Goal: Task Accomplishment & Management: Use online tool/utility

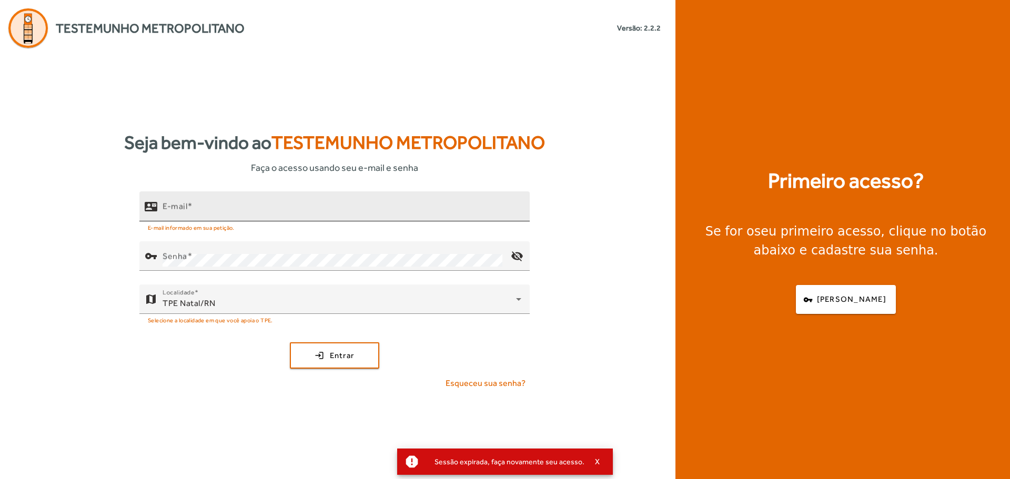
drag, startPoint x: 511, startPoint y: 6, endPoint x: 188, endPoint y: 199, distance: 375.9
click at [188, 199] on div "E-mail" at bounding box center [342, 207] width 359 height 30
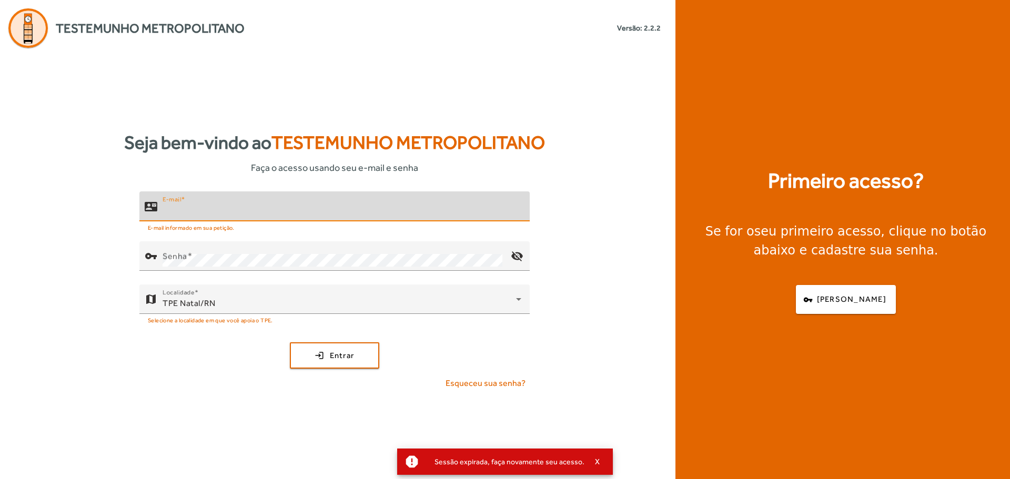
click at [193, 208] on input "E-mail" at bounding box center [342, 211] width 359 height 13
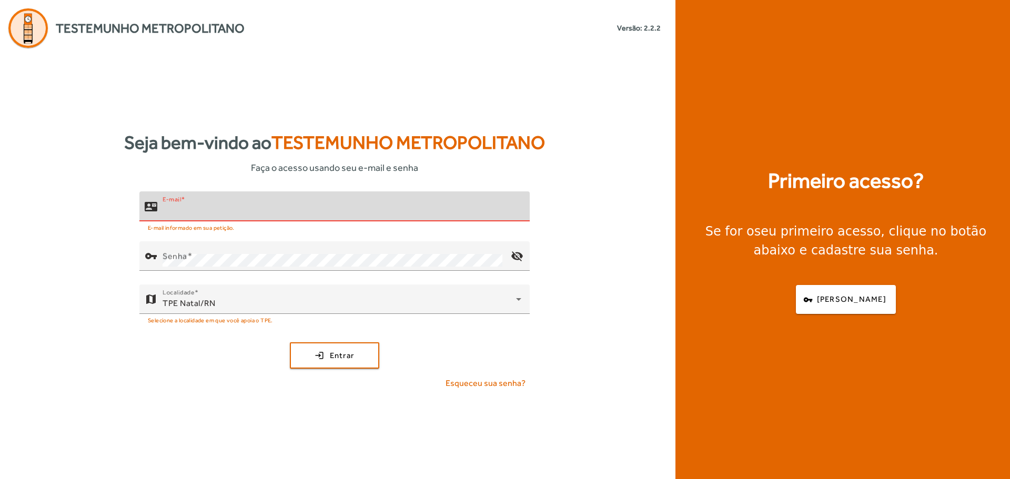
type input "**********"
click at [370, 367] on span "submit" at bounding box center [334, 355] width 87 height 25
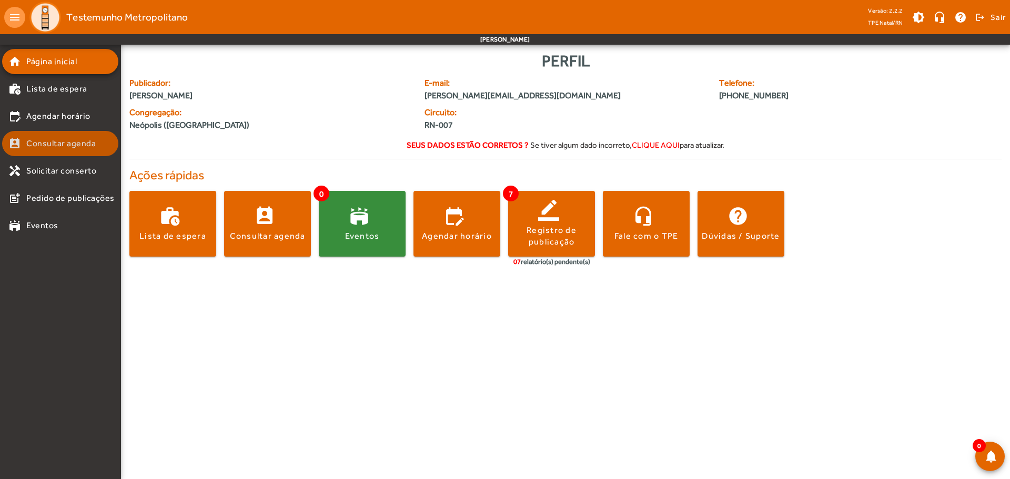
click at [103, 142] on link "perm_contact_calendar Consultar agenda" at bounding box center [63, 143] width 110 height 13
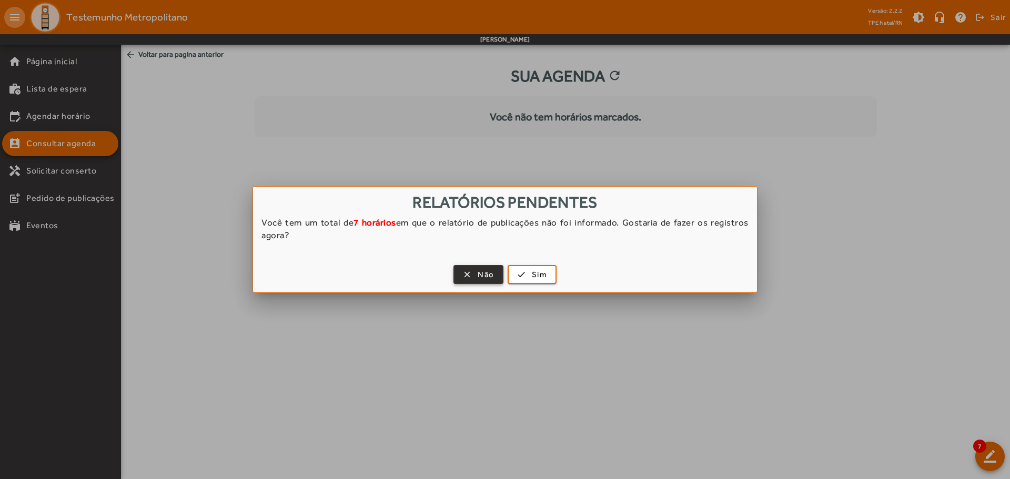
click at [494, 280] on span "Não" at bounding box center [486, 275] width 16 height 12
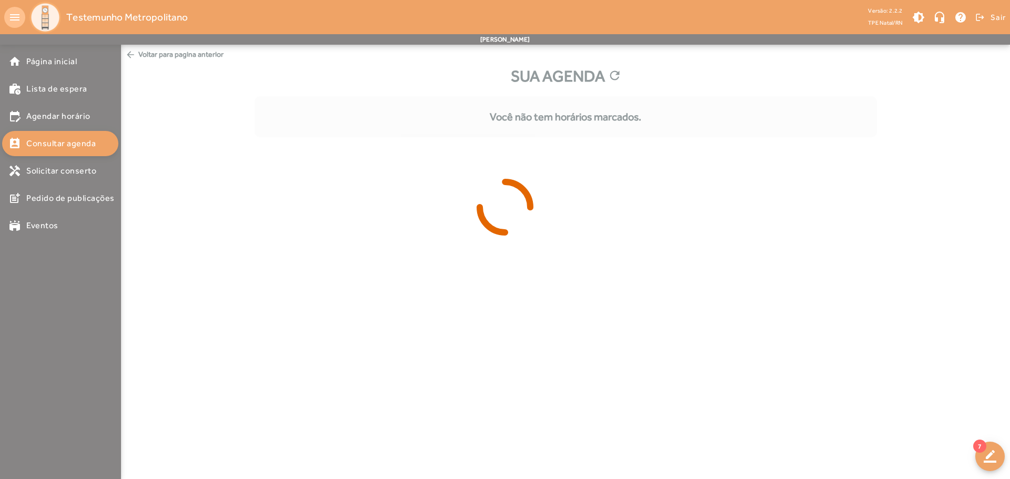
click at [41, 112] on div at bounding box center [505, 239] width 1010 height 479
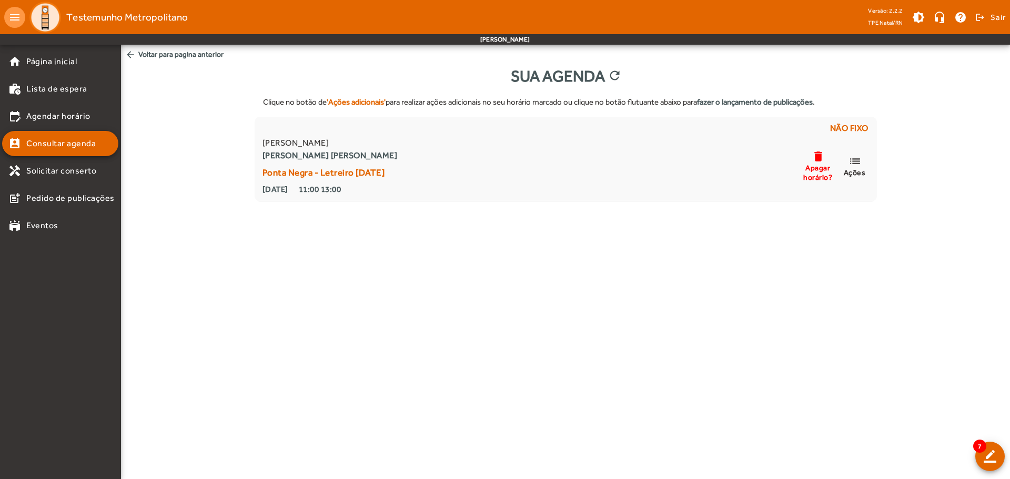
click at [46, 115] on span "Agendar horário" at bounding box center [58, 116] width 64 height 13
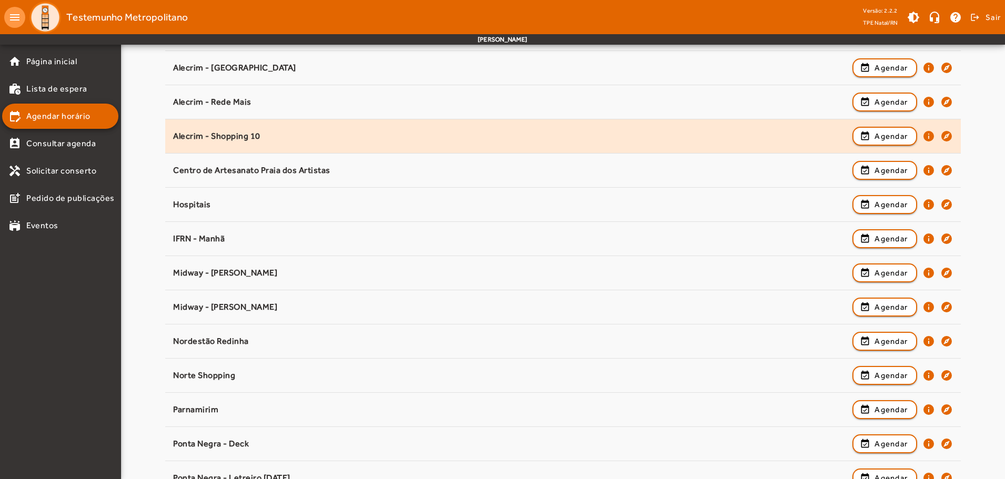
scroll to position [192, 0]
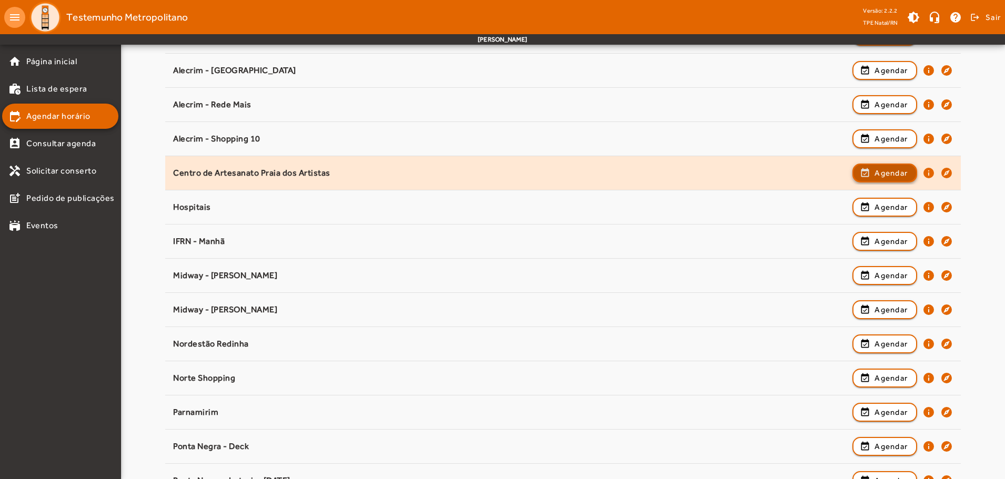
click at [896, 182] on button "event_available Agendar" at bounding box center [884, 173] width 65 height 19
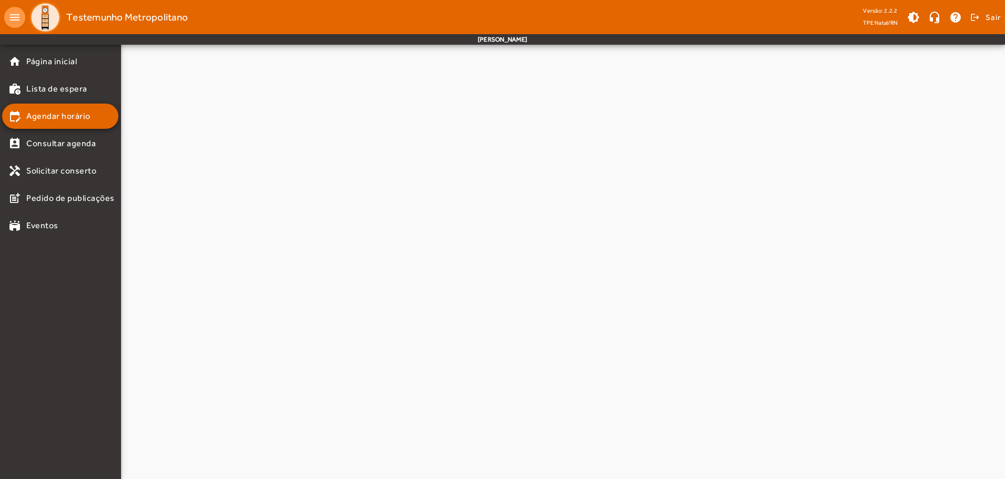
scroll to position [0, 0]
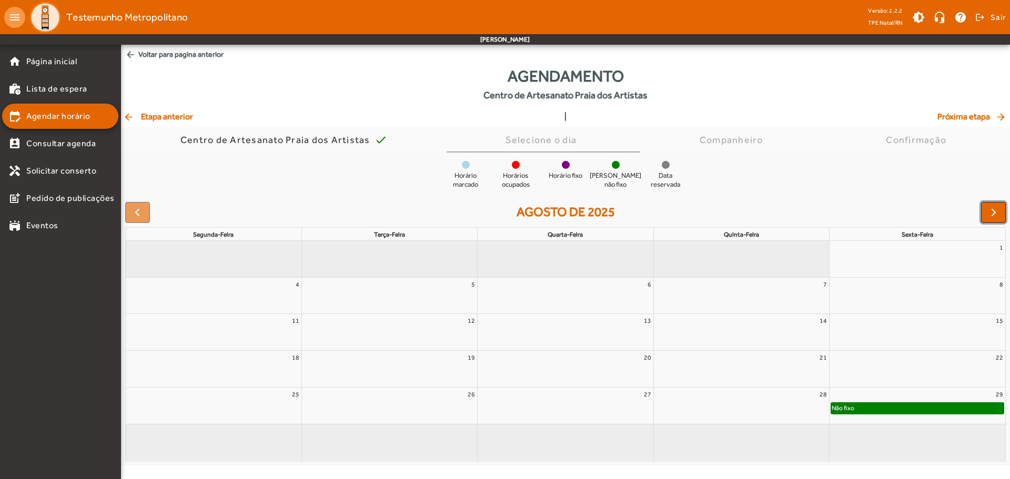
click at [995, 222] on button "button" at bounding box center [993, 212] width 25 height 21
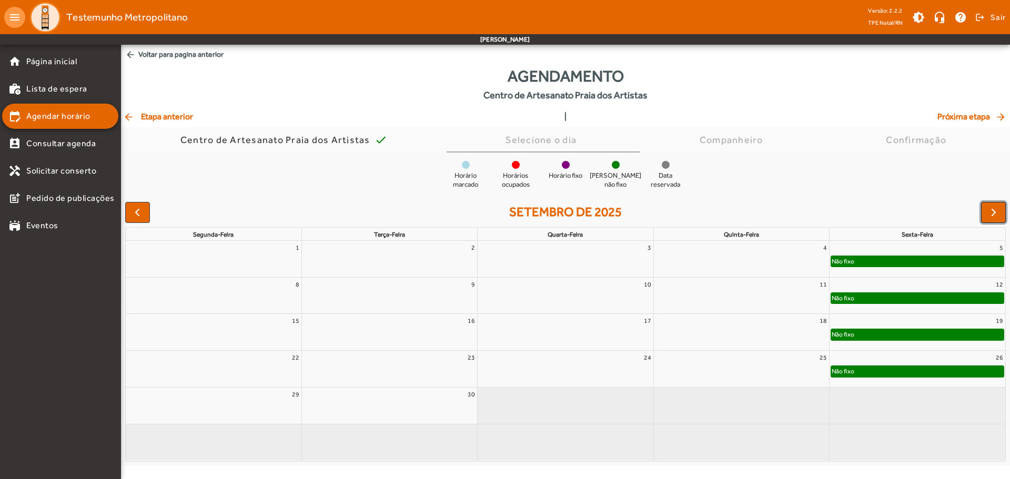
click at [998, 220] on button "button" at bounding box center [993, 212] width 25 height 21
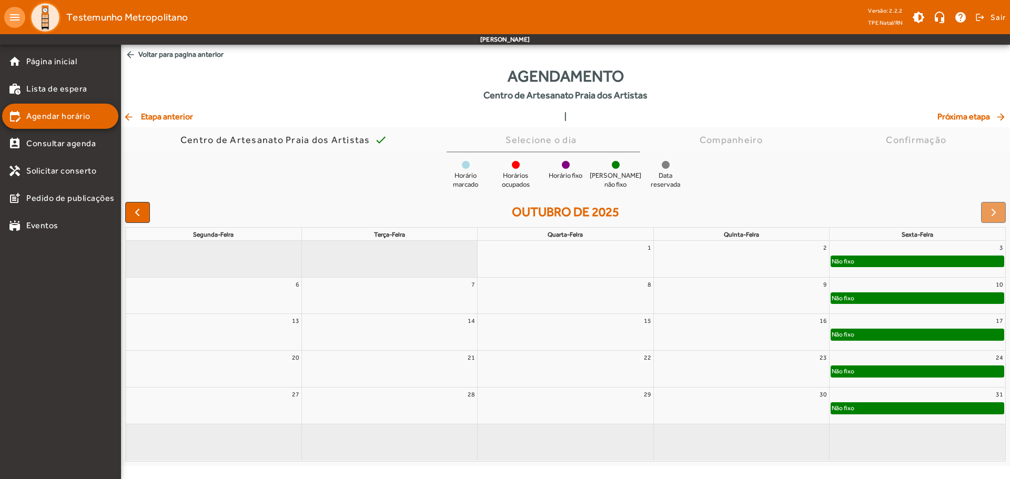
click at [931, 266] on div "Não fixo" at bounding box center [917, 261] width 173 height 11
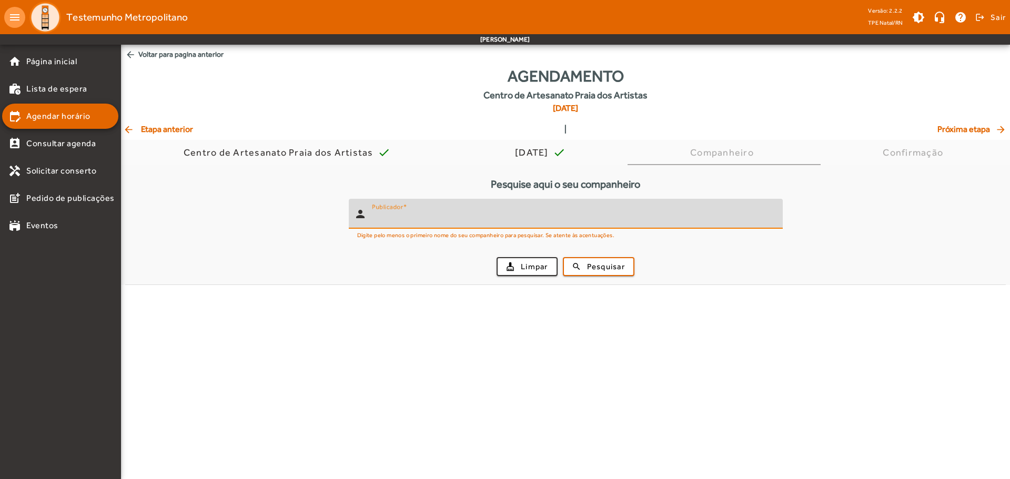
click at [632, 217] on input "Publicador" at bounding box center [573, 218] width 403 height 13
click at [608, 276] on div "cleaning_services Limpar search Pesquisar" at bounding box center [566, 267] width 868 height 36
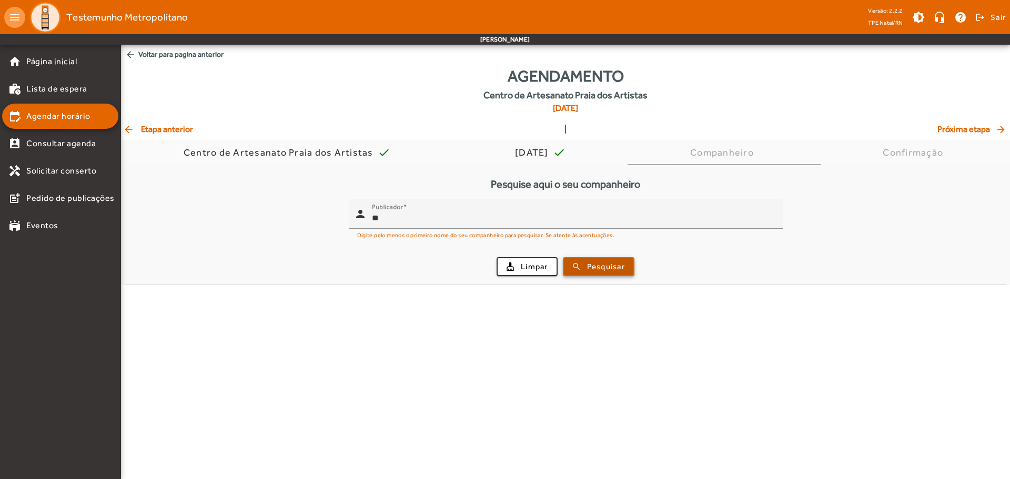
click at [607, 264] on span "Pesquisar" at bounding box center [606, 267] width 38 height 12
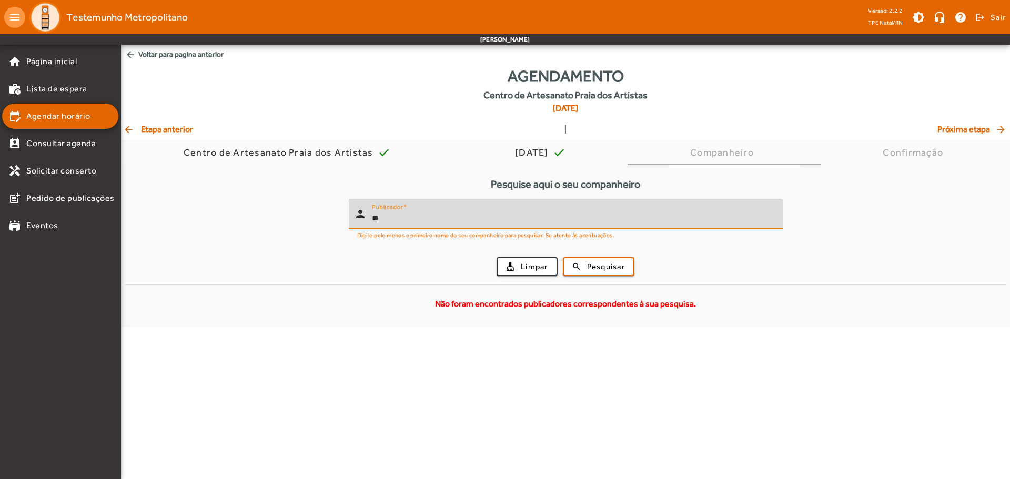
click at [413, 219] on input "**" at bounding box center [573, 218] width 403 height 13
type input "***"
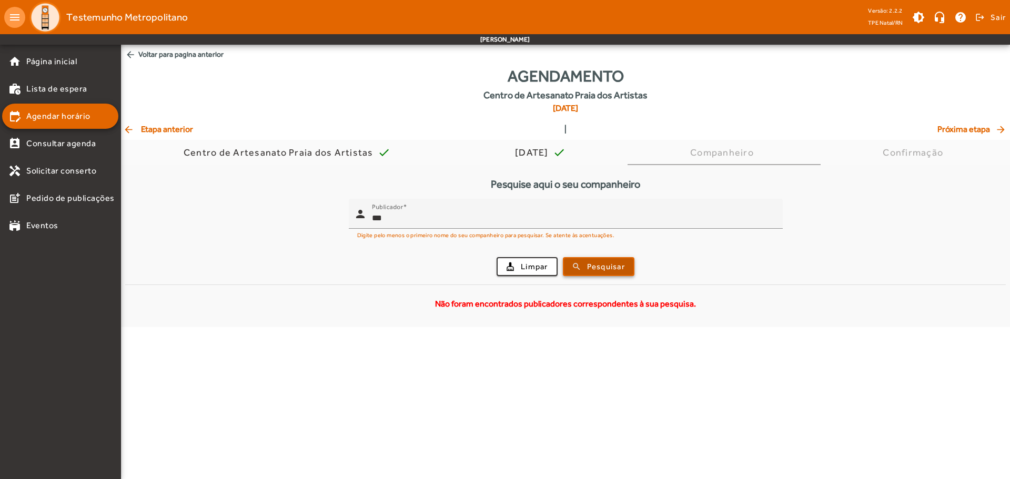
click at [608, 262] on span "Pesquisar" at bounding box center [606, 267] width 38 height 12
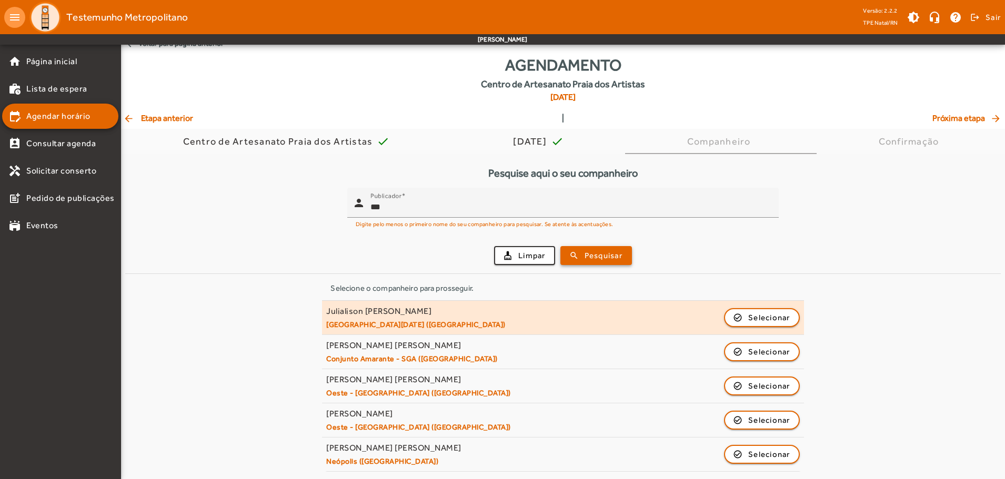
scroll to position [12, 0]
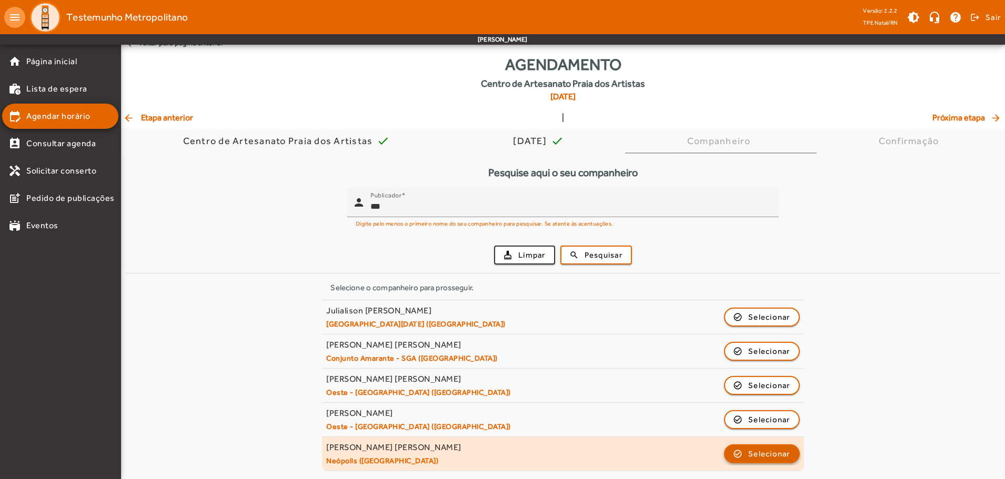
click at [751, 445] on button "check_circle_outline Selecionar" at bounding box center [762, 454] width 76 height 19
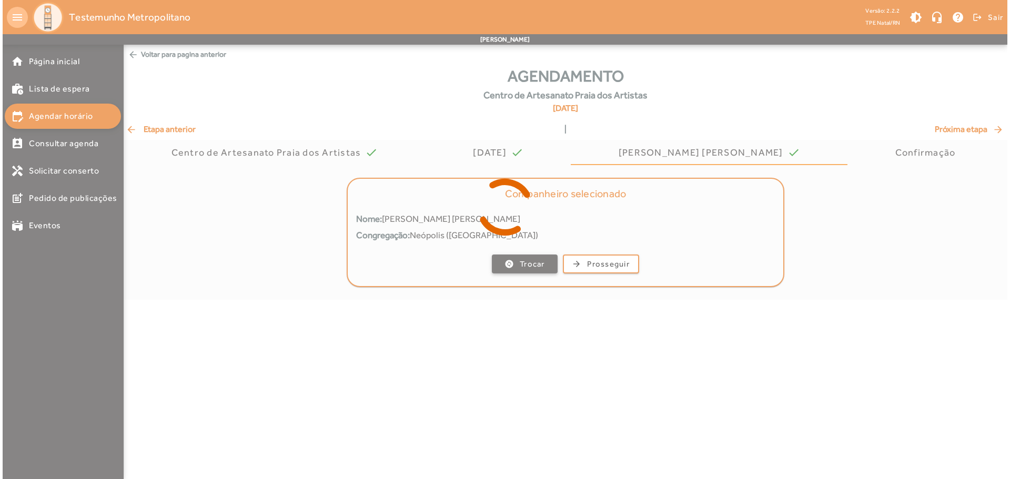
scroll to position [0, 0]
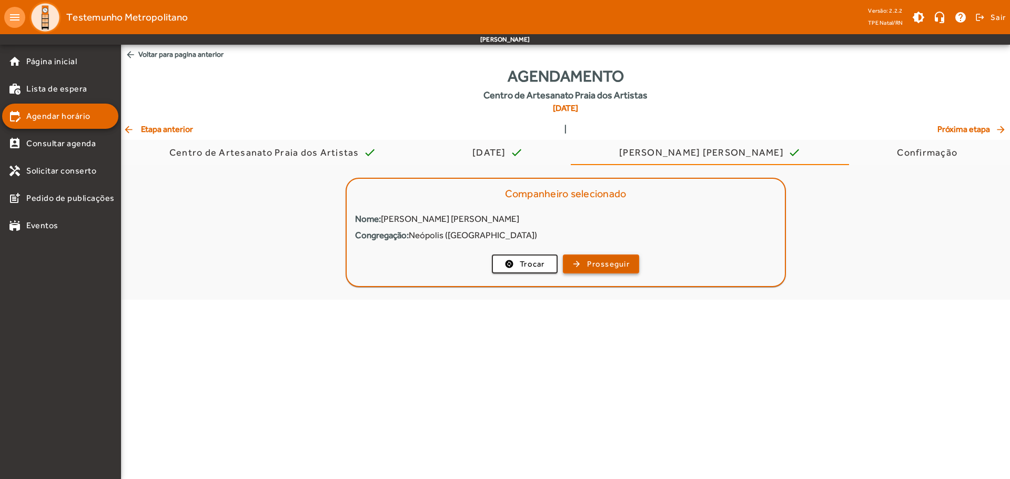
click at [580, 261] on span "button" at bounding box center [601, 264] width 74 height 25
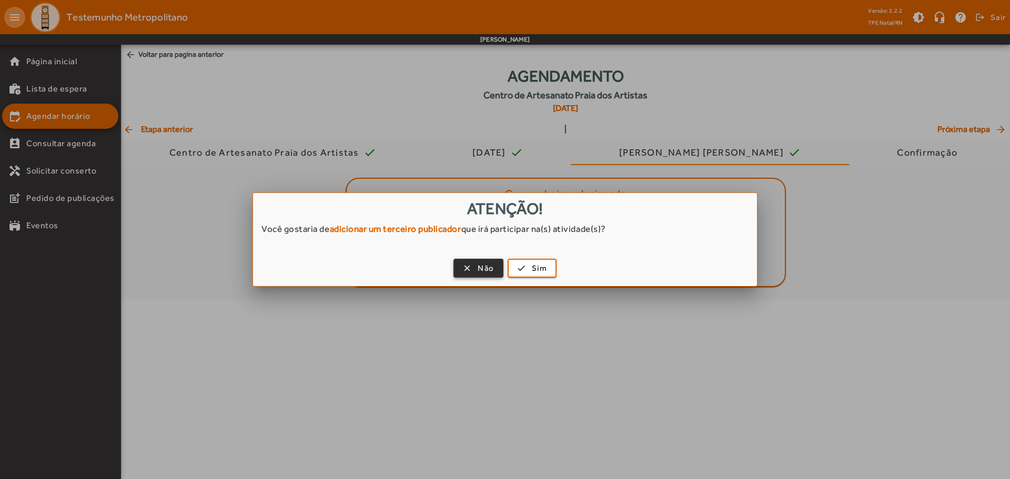
click at [483, 267] on span "Não" at bounding box center [486, 269] width 16 height 12
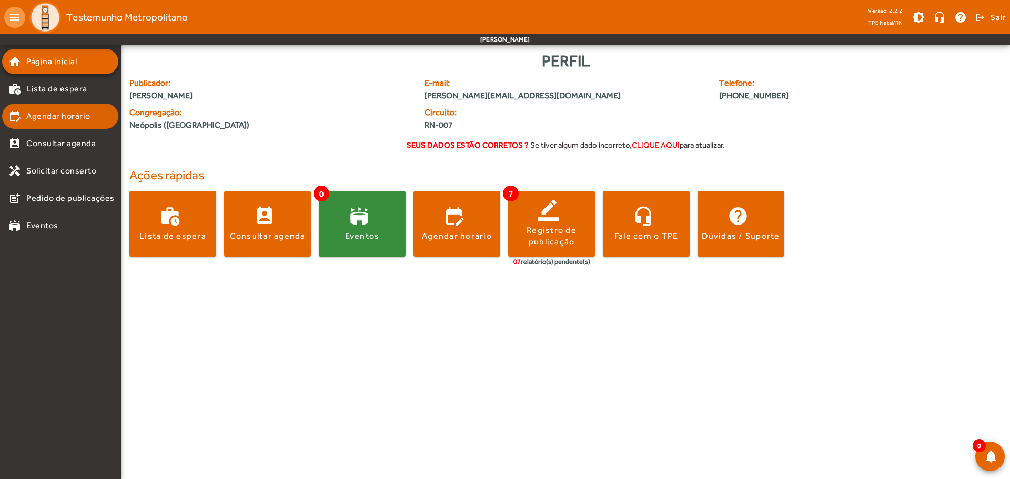
click at [103, 111] on link "edit_calendar Agendar horário" at bounding box center [63, 116] width 110 height 13
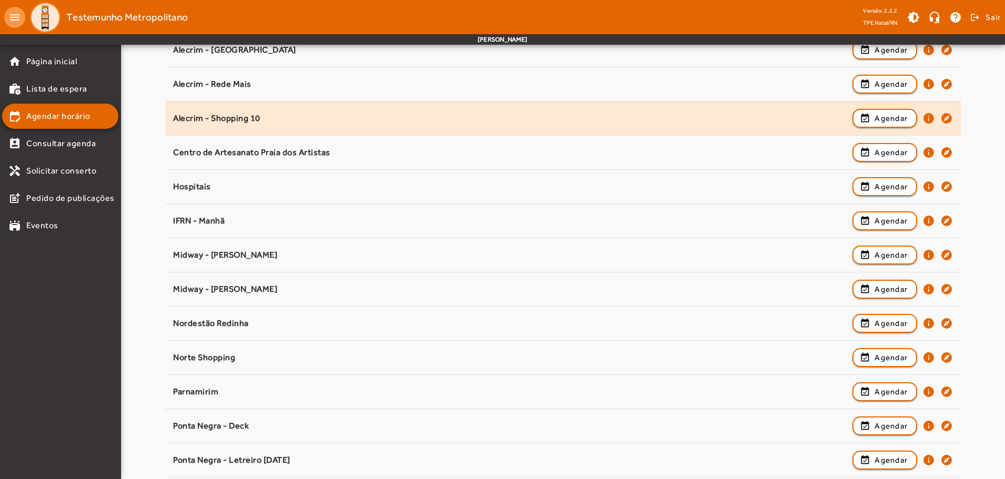
scroll to position [244, 0]
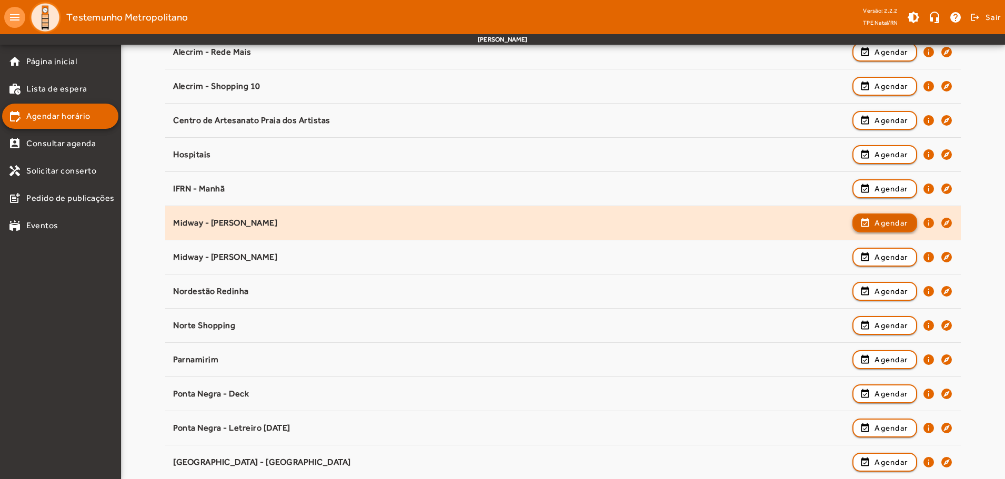
click at [899, 226] on span "Agendar" at bounding box center [891, 223] width 33 height 13
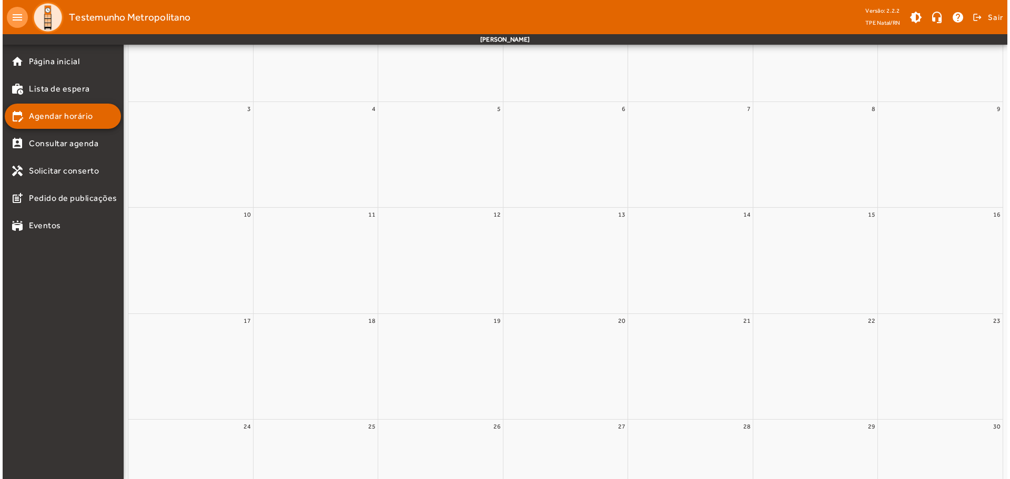
scroll to position [0, 0]
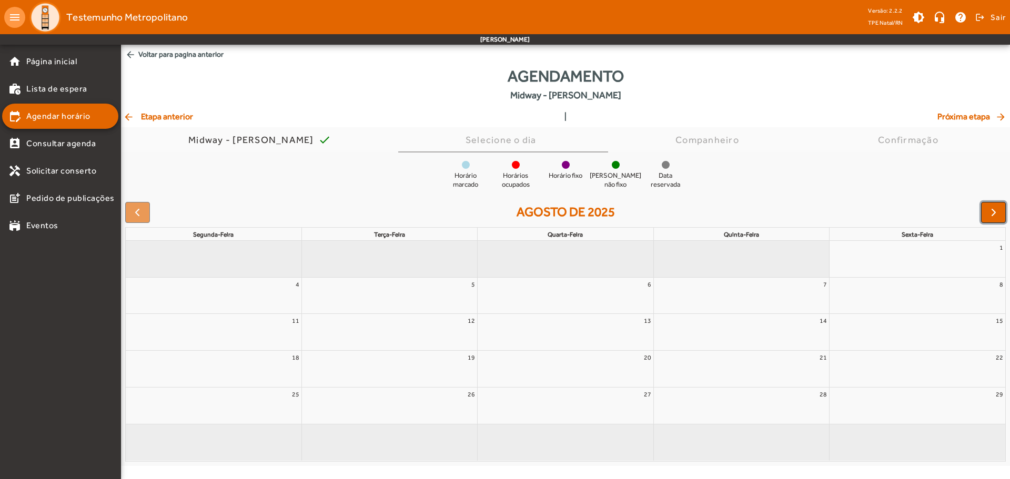
click at [981, 217] on button "button" at bounding box center [993, 212] width 25 height 21
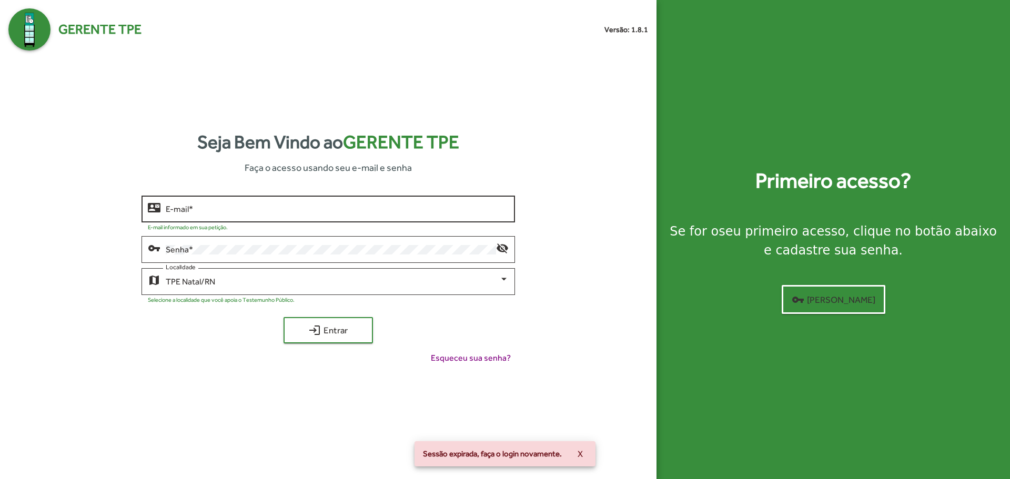
click at [213, 209] on input "E-mail *" at bounding box center [337, 209] width 343 height 9
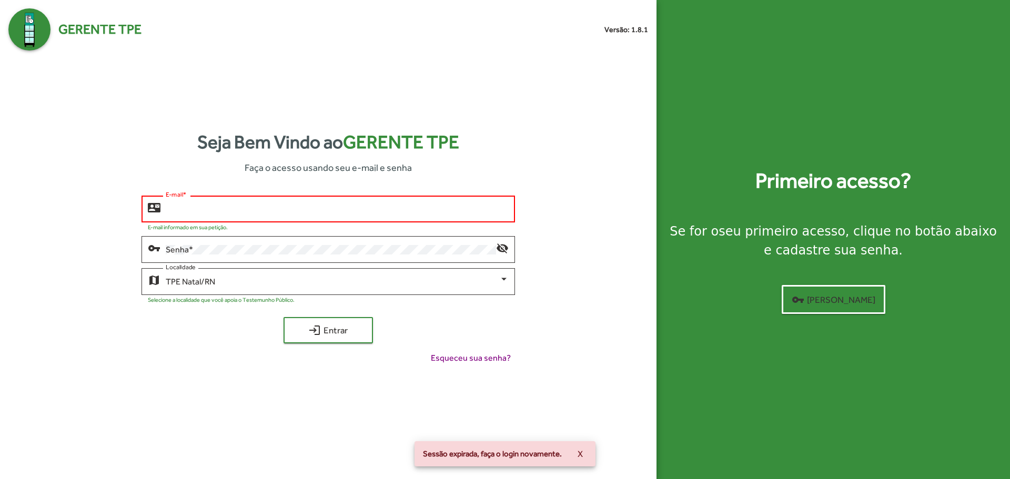
type input "**********"
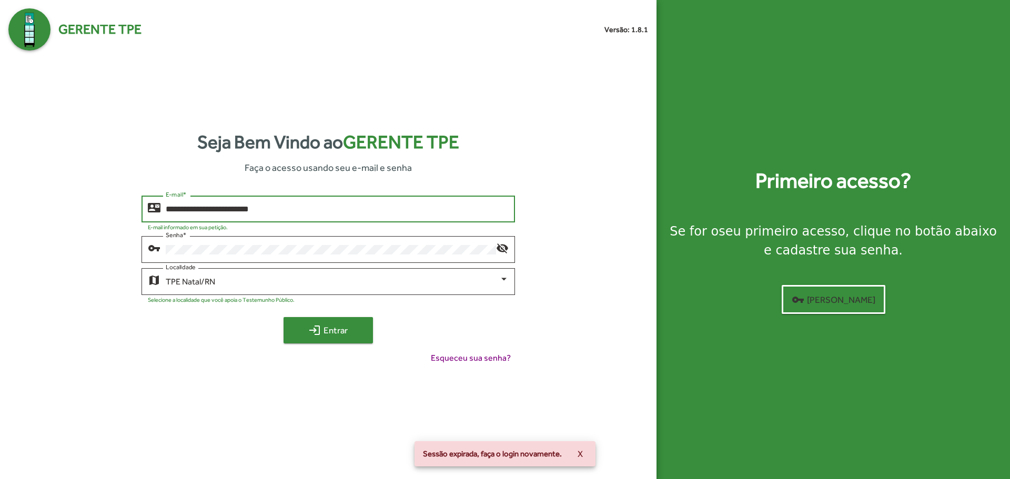
click at [344, 337] on span "login Entrar" at bounding box center [328, 330] width 71 height 19
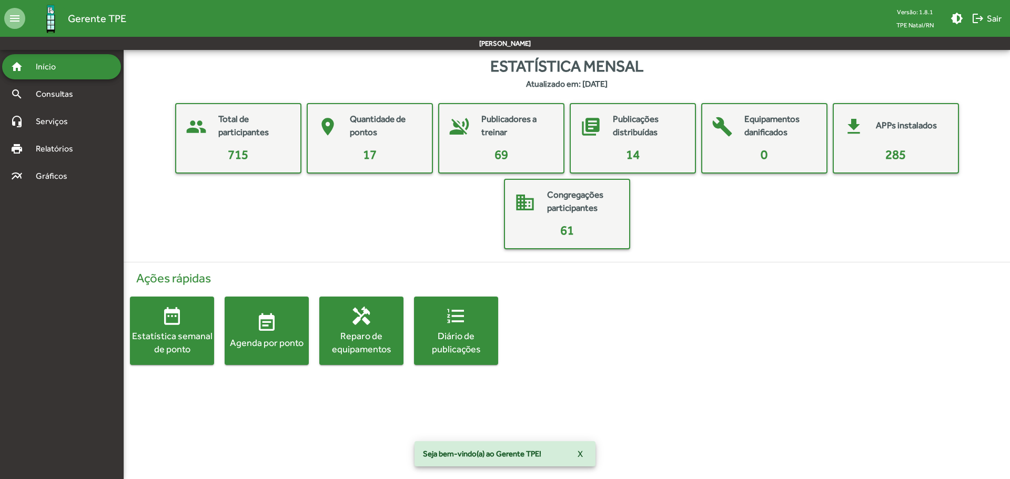
click at [64, 145] on span "Relatórios" at bounding box center [57, 149] width 57 height 13
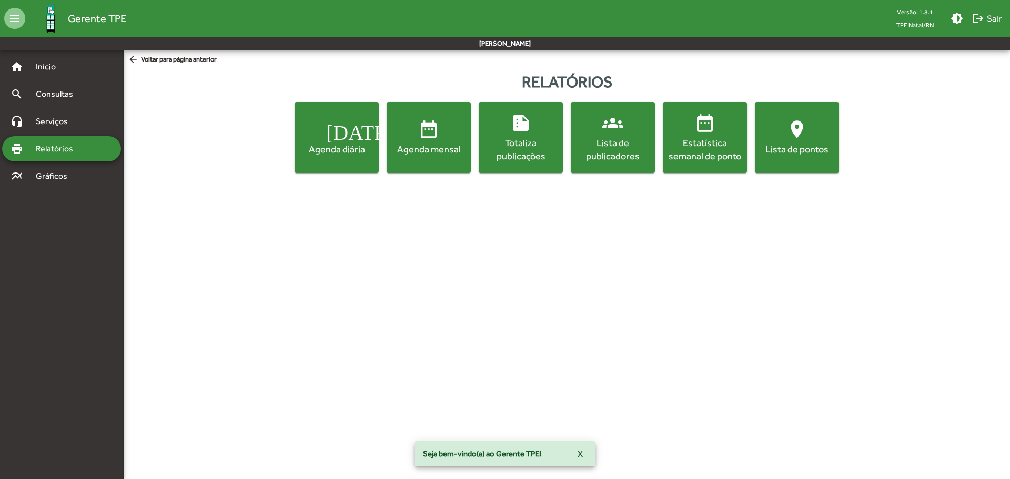
click at [357, 139] on span "today Agenda diária" at bounding box center [337, 137] width 80 height 37
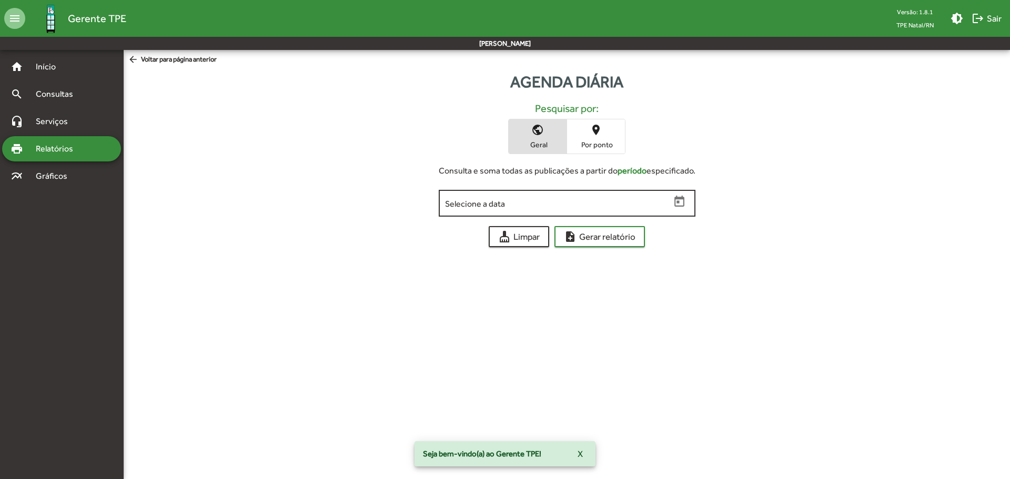
click at [687, 199] on span "Open calendar" at bounding box center [680, 202] width 18 height 14
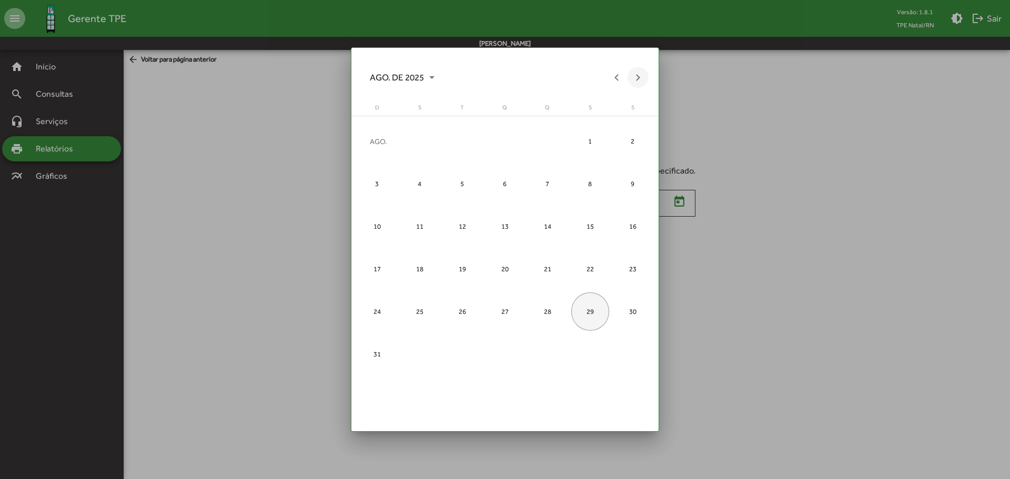
click at [637, 81] on button "Next month" at bounding box center [638, 77] width 21 height 21
click at [429, 183] on div "1" at bounding box center [420, 184] width 38 height 38
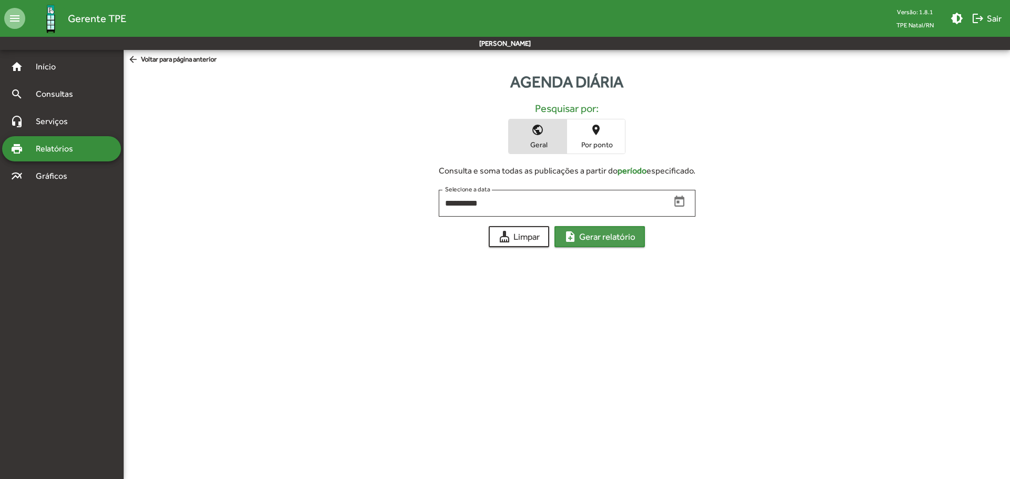
click at [600, 233] on span "note_add Gerar relatório" at bounding box center [600, 236] width 72 height 19
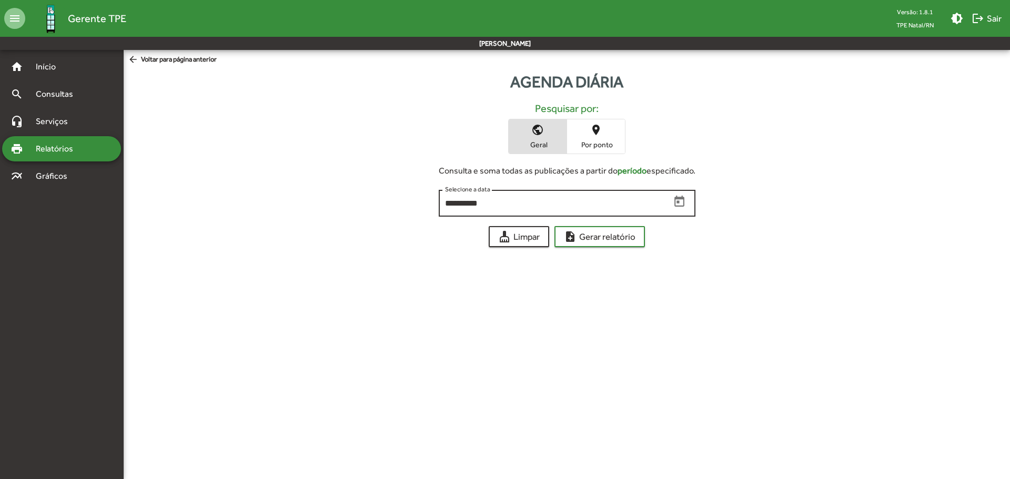
click at [680, 205] on icon "Open calendar" at bounding box center [680, 202] width 14 height 14
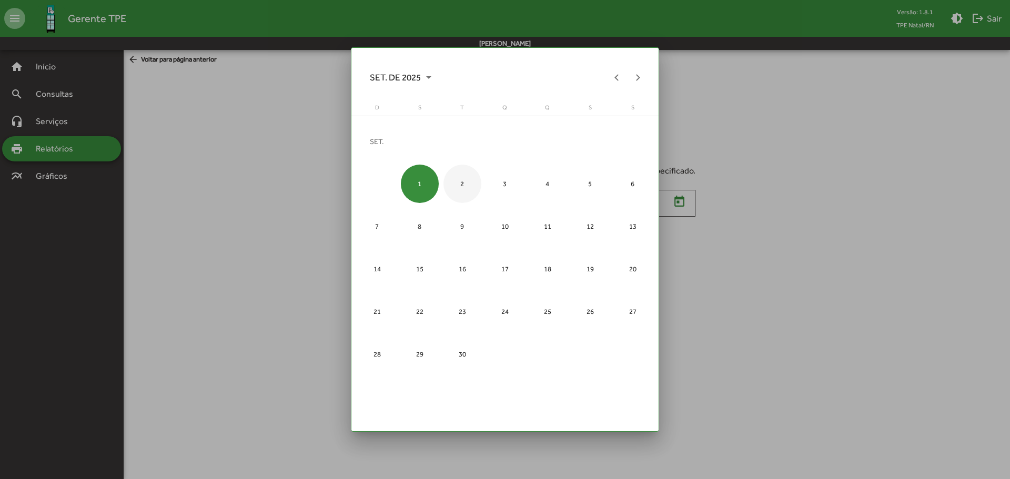
click at [459, 177] on div "2" at bounding box center [463, 184] width 38 height 38
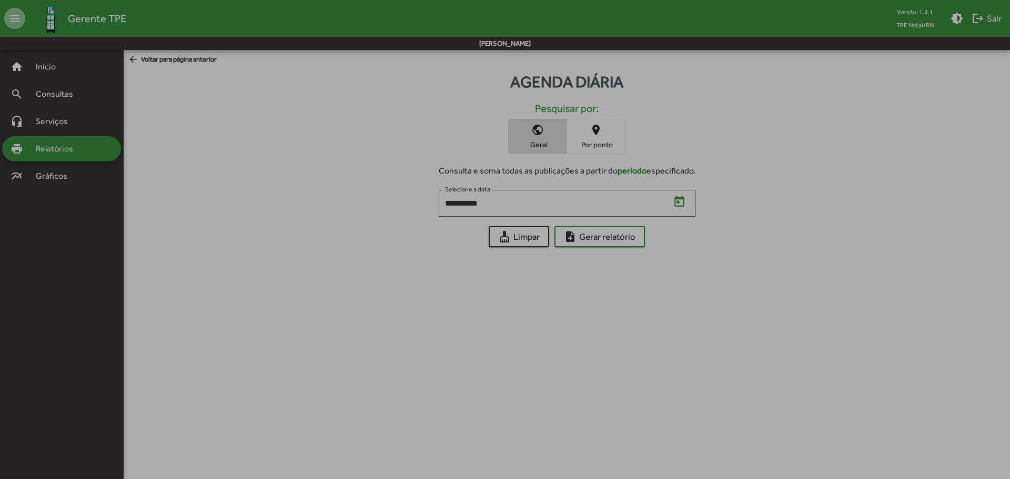
type input "**********"
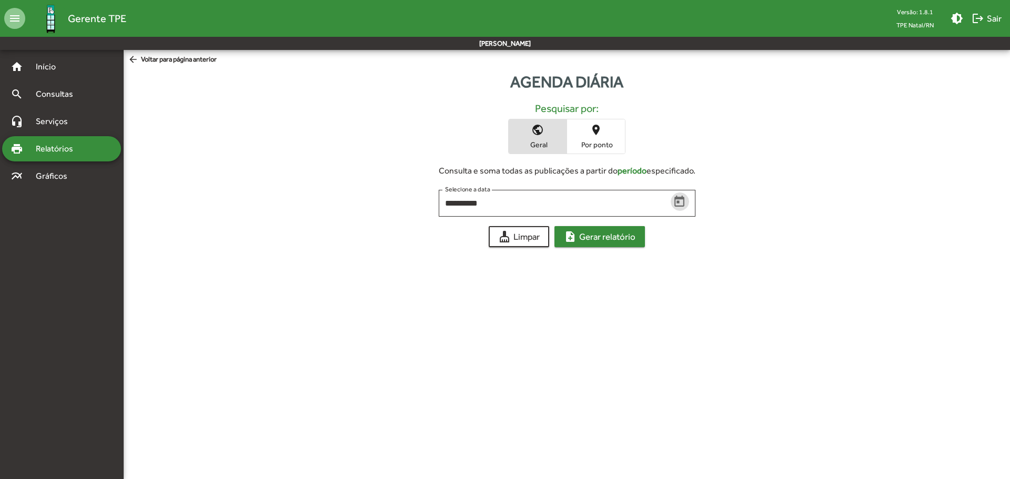
click at [596, 238] on span "note_add Gerar relatório" at bounding box center [600, 236] width 72 height 19
